Goal: Check status: Check status

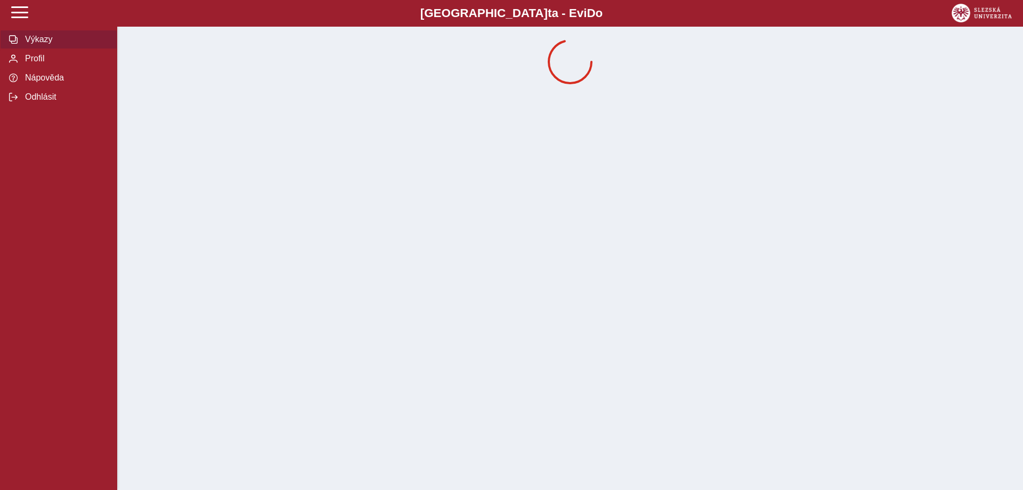
click at [34, 44] on span "Výkazy" at bounding box center [65, 40] width 86 height 10
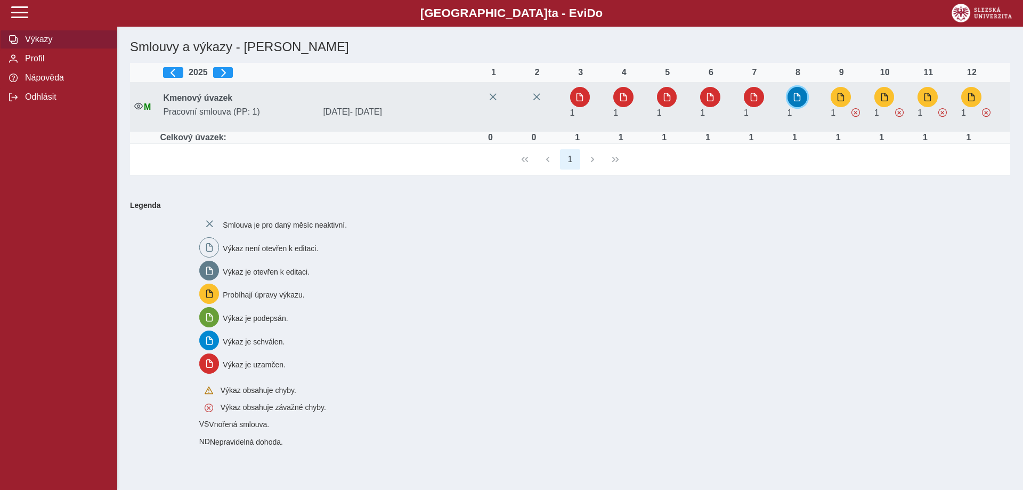
click at [796, 101] on span "button" at bounding box center [797, 97] width 9 height 9
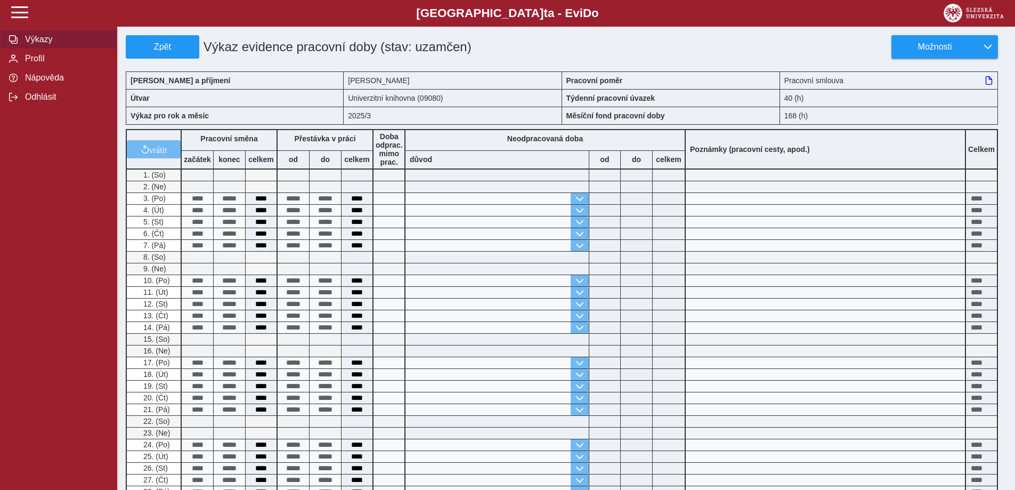
click at [29, 44] on span "Výkazy" at bounding box center [65, 40] width 86 height 10
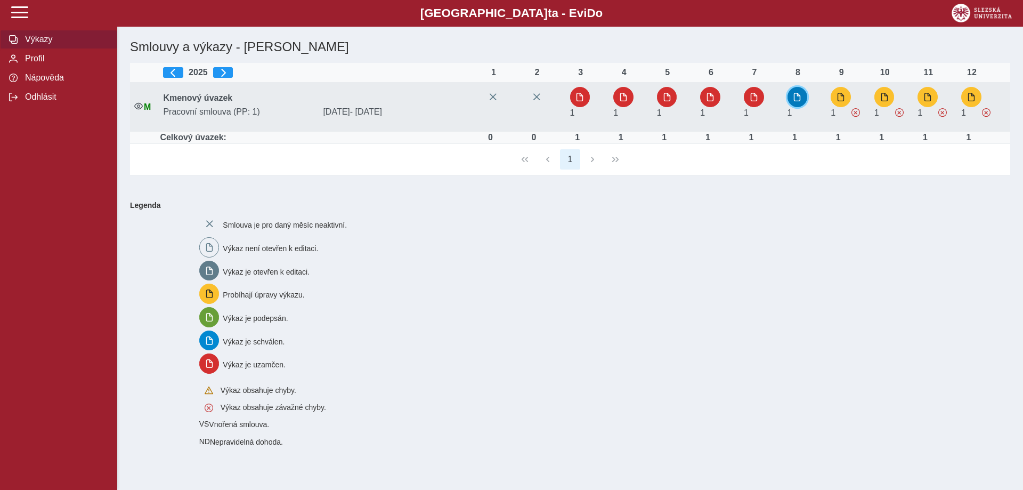
click at [799, 99] on span "button" at bounding box center [797, 97] width 9 height 9
